Goal: Information Seeking & Learning: Learn about a topic

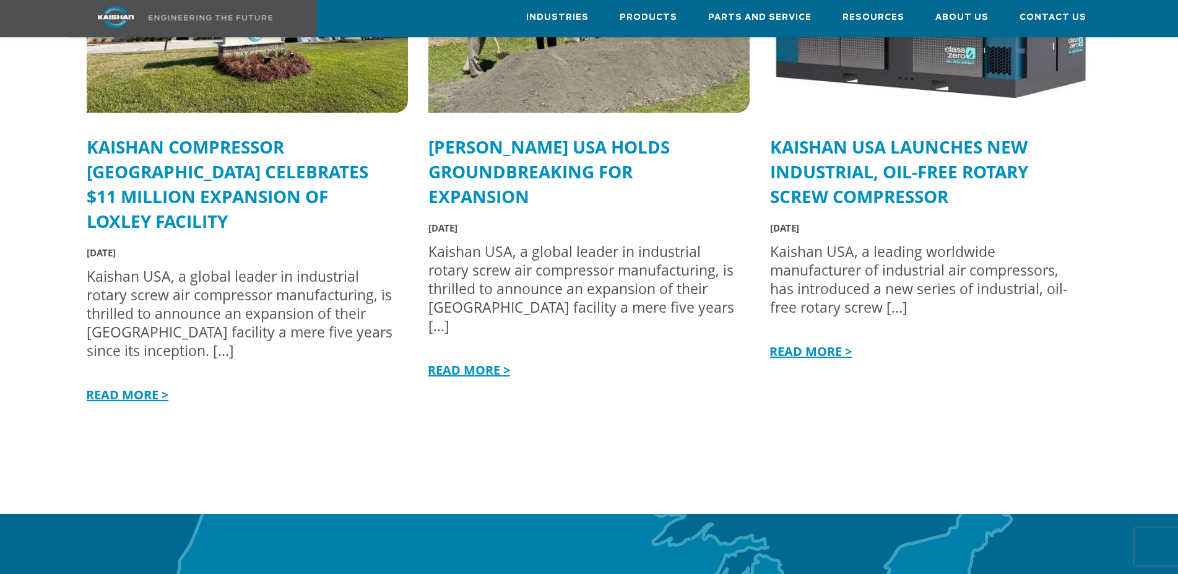
scroll to position [3312, 0]
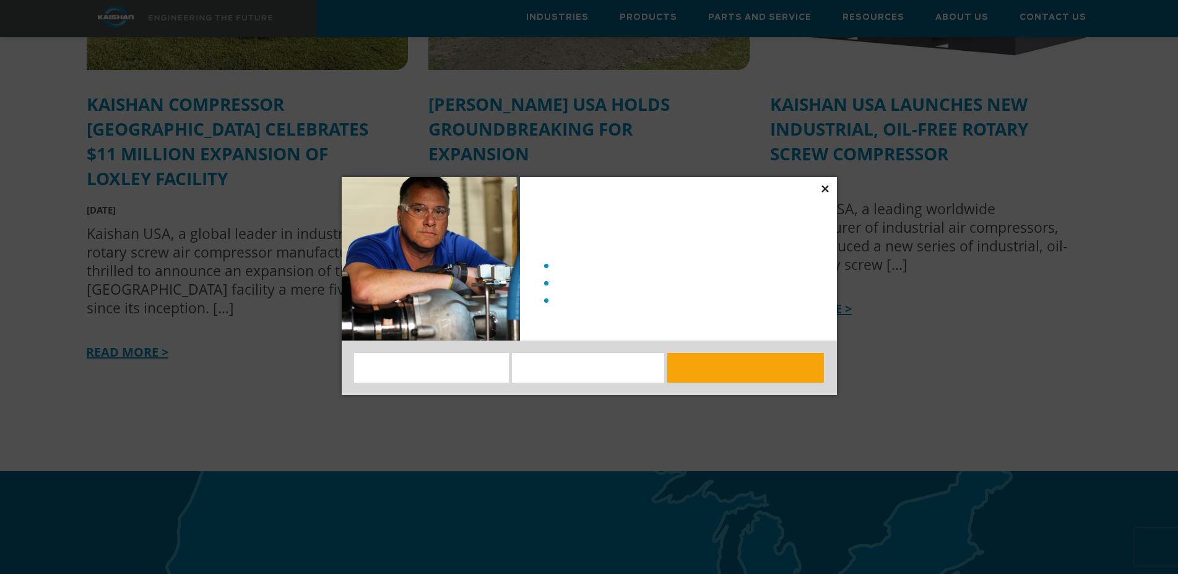
click at [828, 189] on icon at bounding box center [825, 188] width 11 height 11
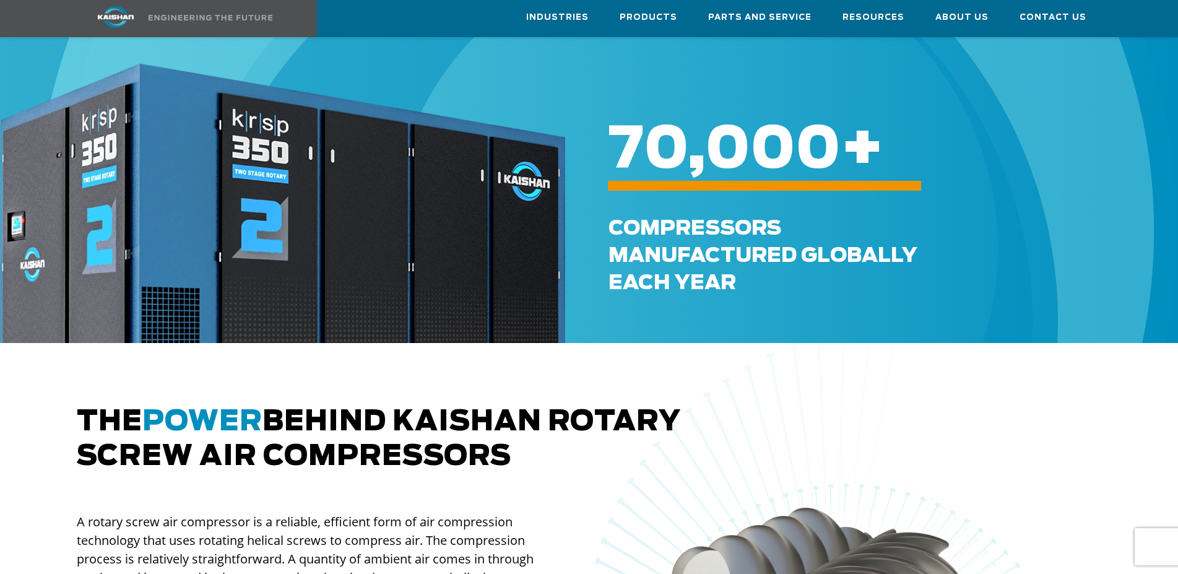
scroll to position [253, 0]
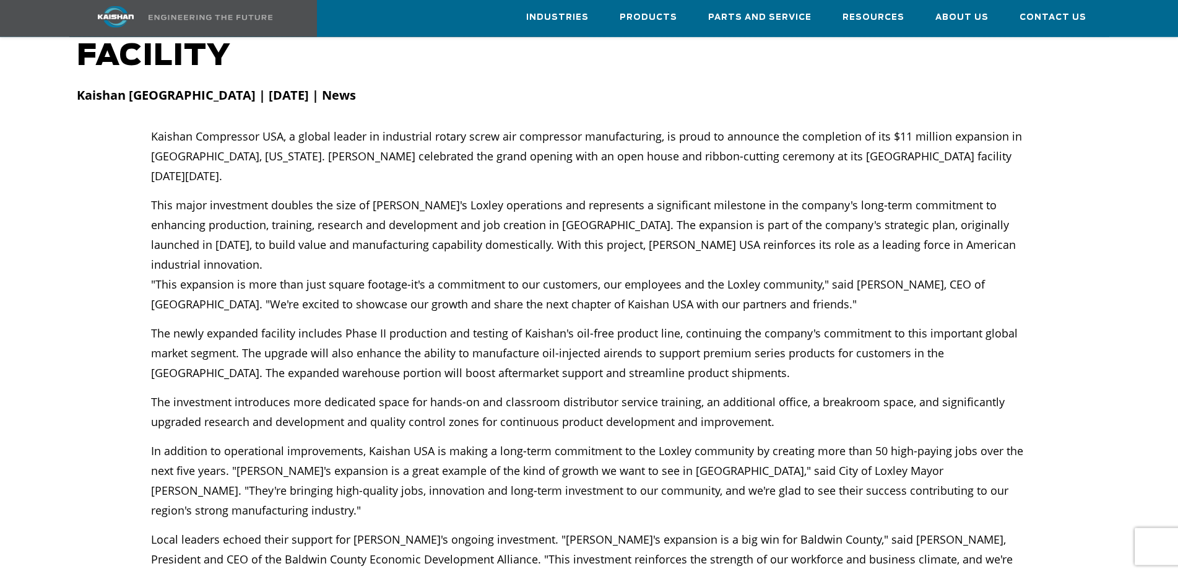
scroll to position [253, 0]
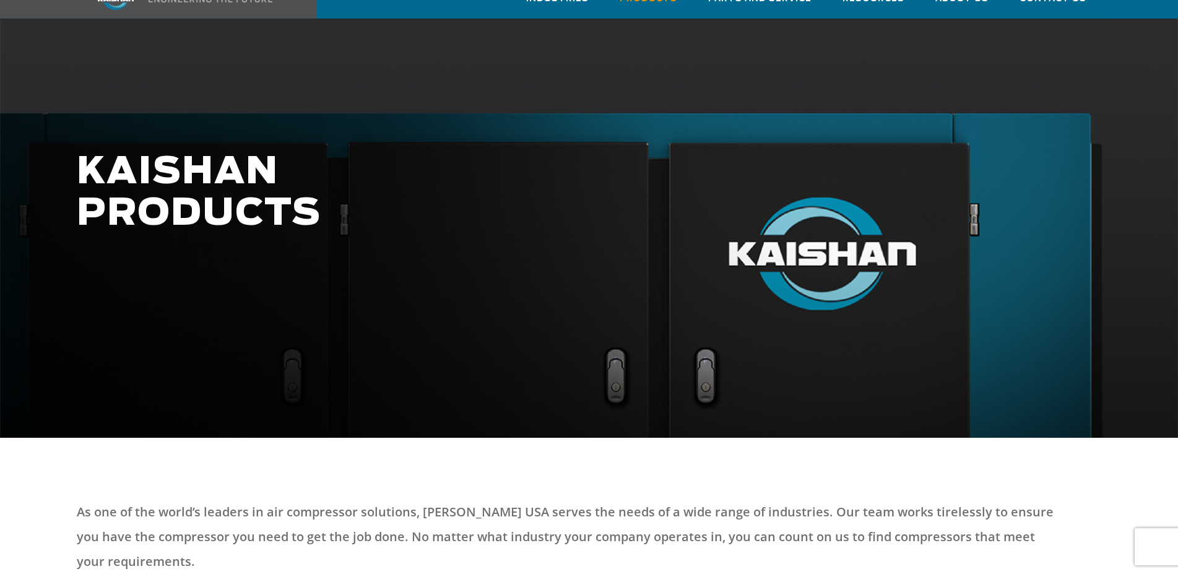
scroll to position [505, 0]
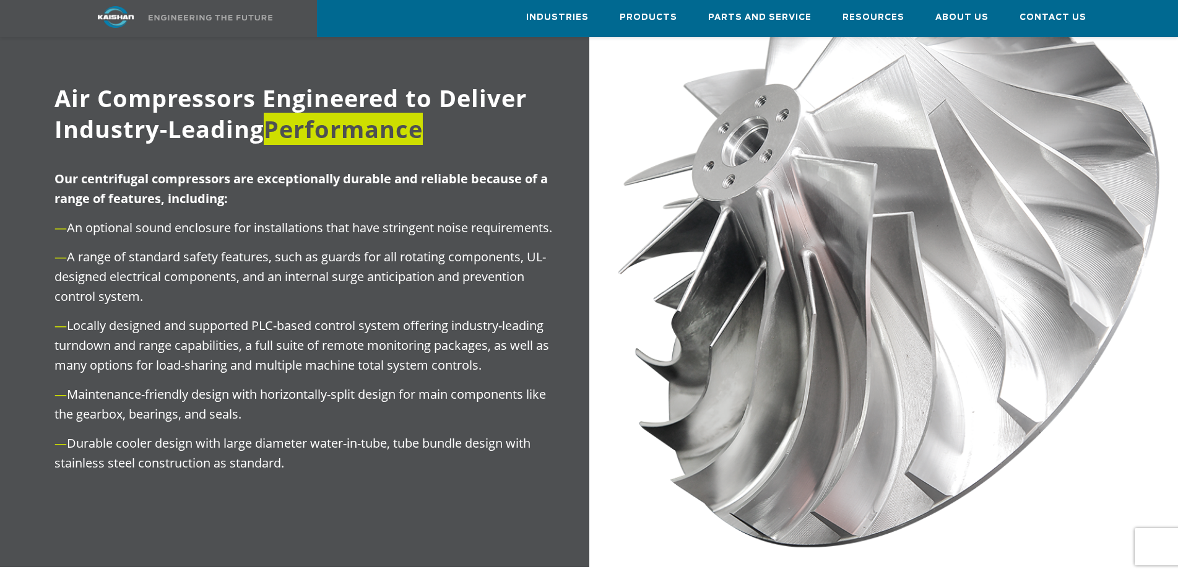
scroll to position [1263, 0]
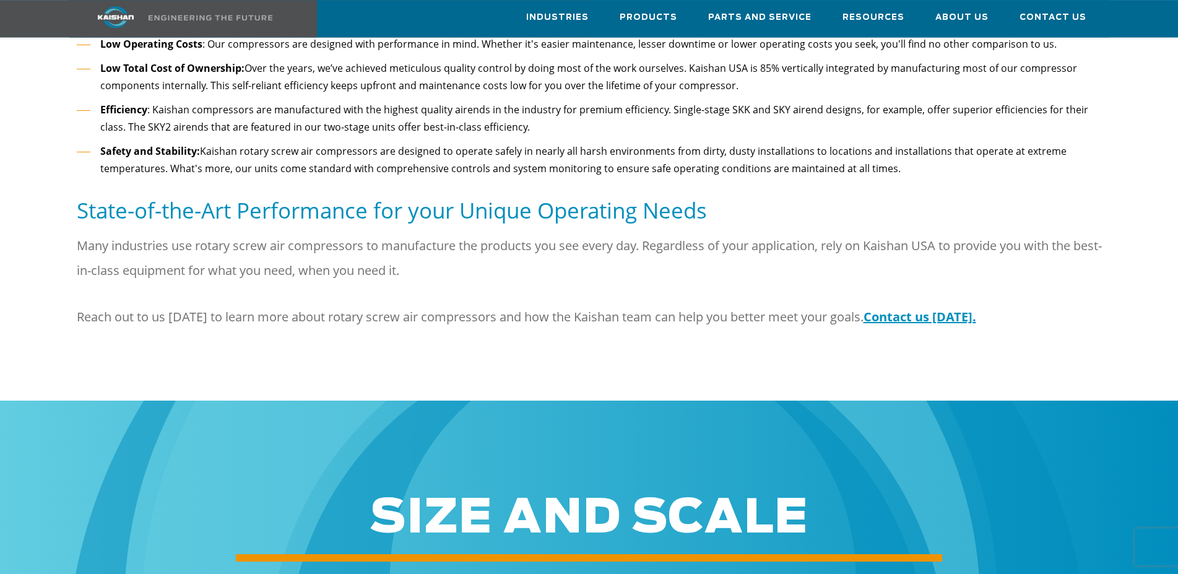
scroll to position [1579, 0]
